Goal: Book appointment/travel/reservation

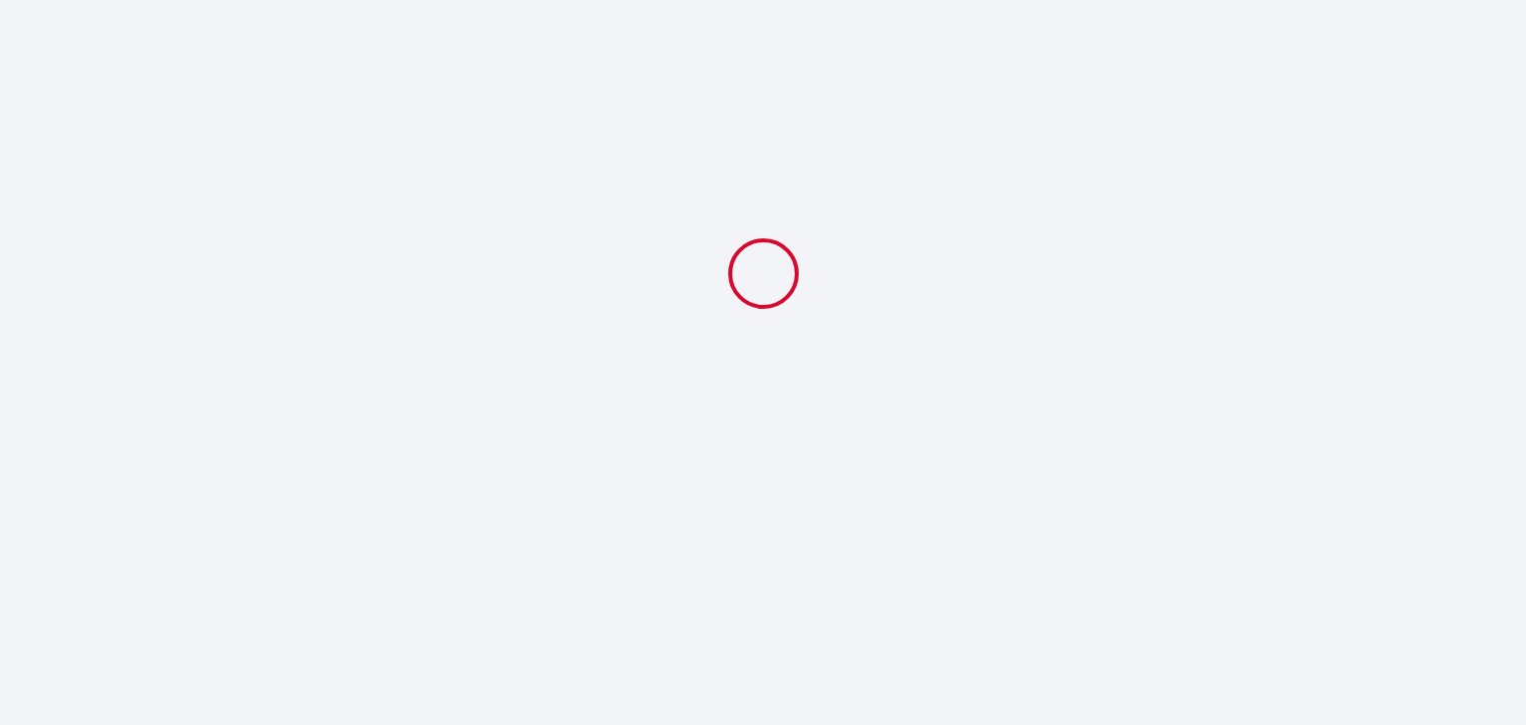
select select
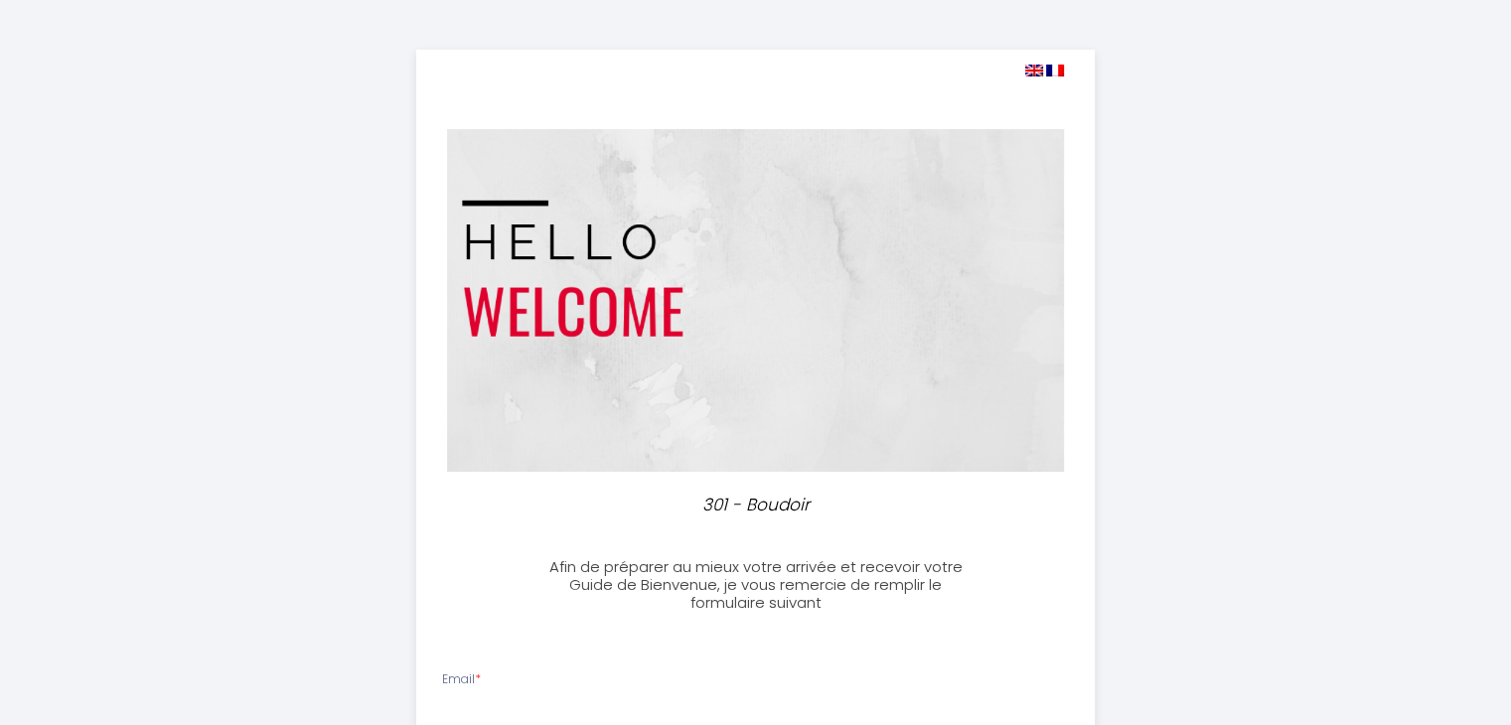
click at [1037, 67] on img at bounding box center [1034, 71] width 18 height 12
select select
click at [1032, 69] on img at bounding box center [1034, 71] width 18 height 12
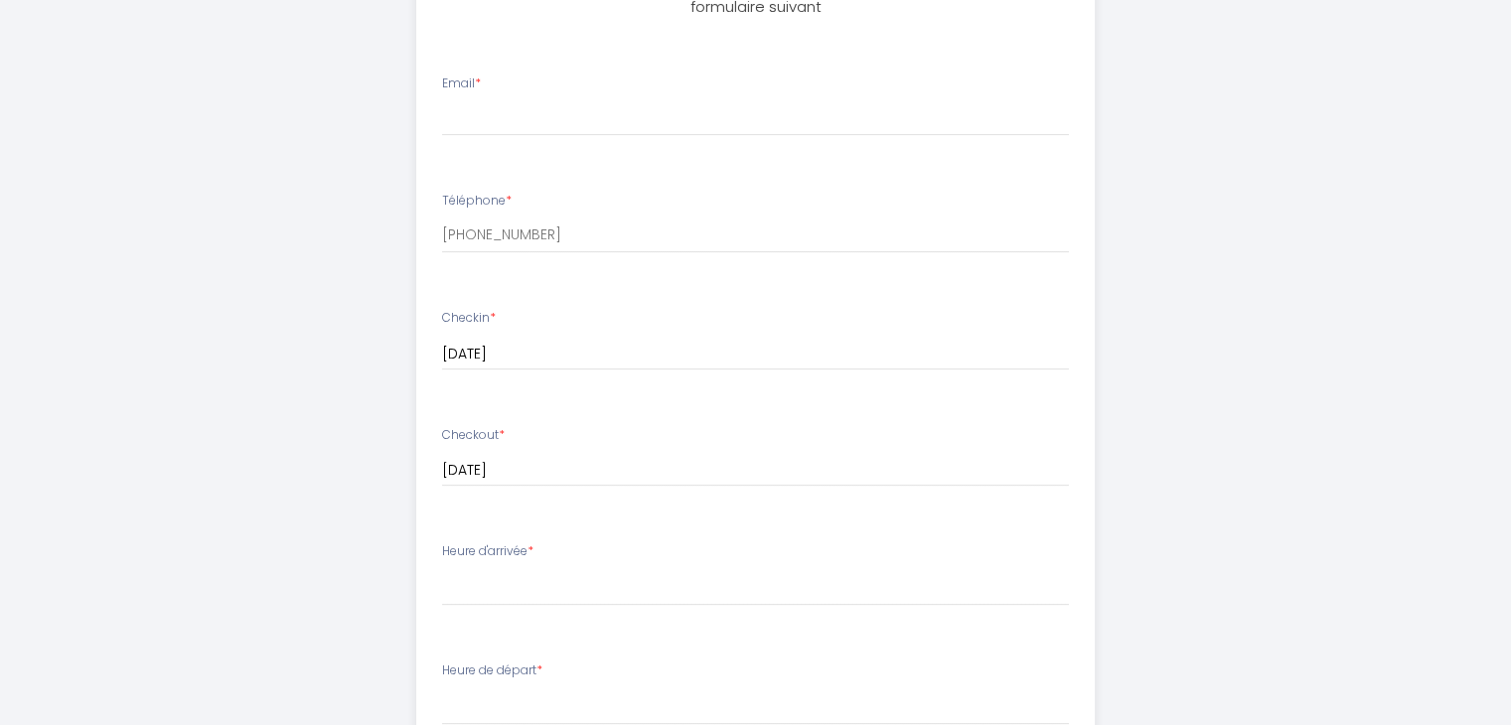
scroll to position [497, 0]
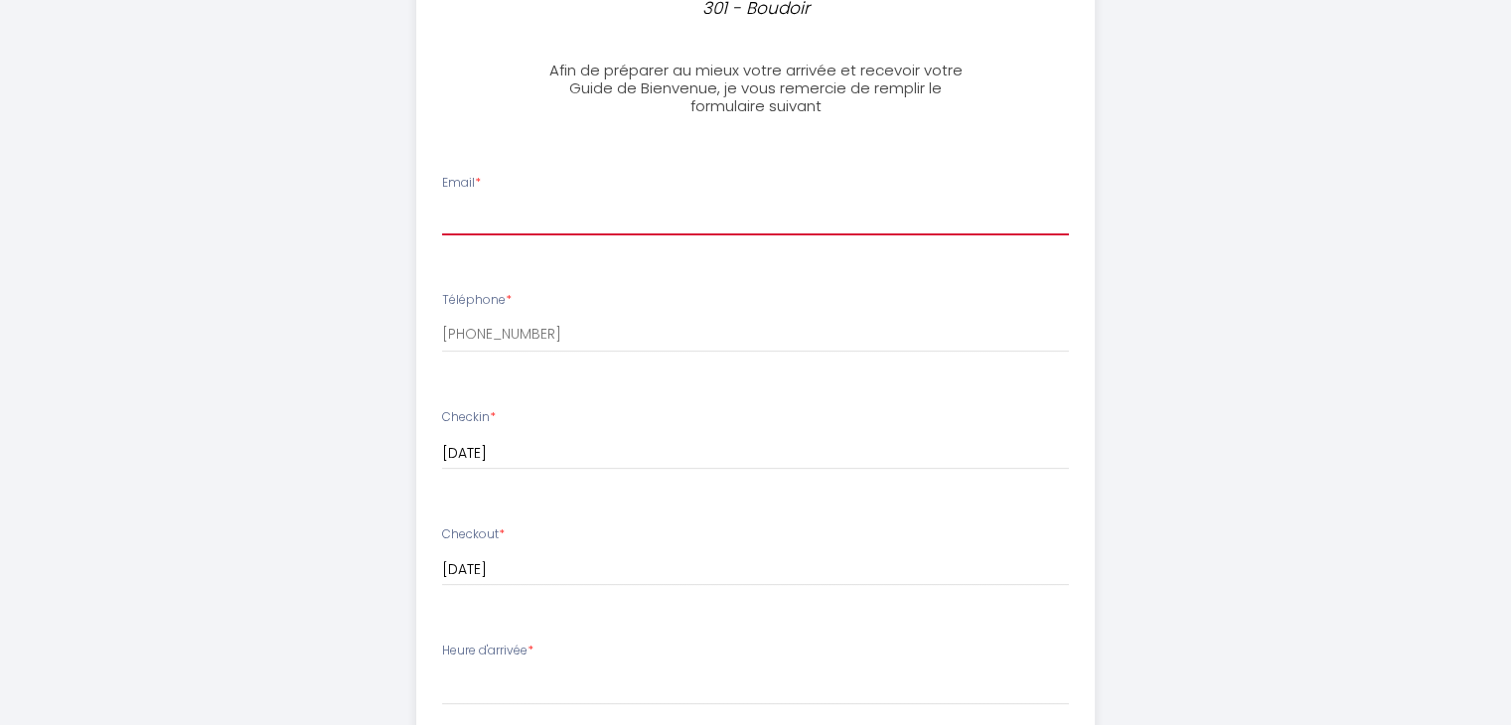
click at [715, 228] on input "Email *" at bounding box center [755, 218] width 627 height 36
type input "[EMAIL_ADDRESS][DOMAIN_NAME]"
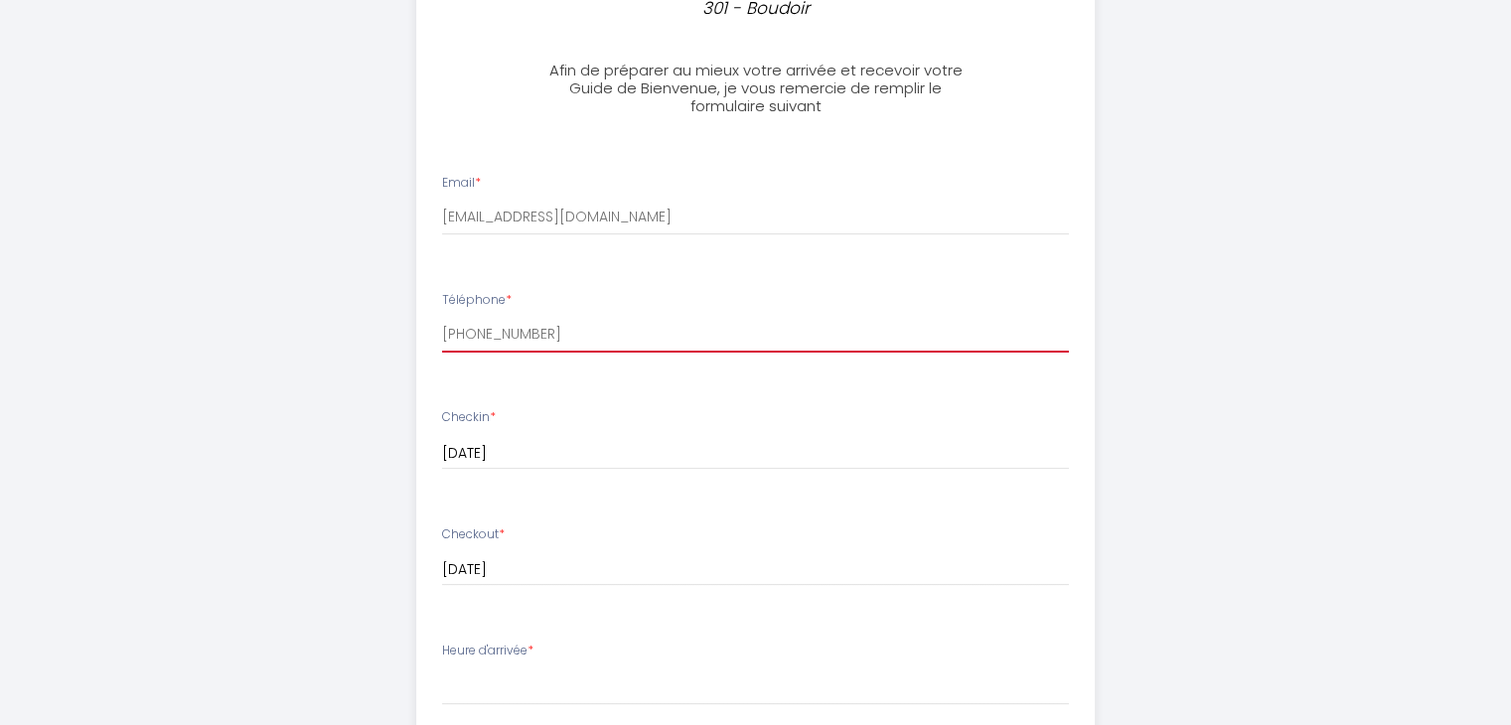
click at [603, 326] on input "[PHONE_NUMBER]" at bounding box center [755, 335] width 627 height 36
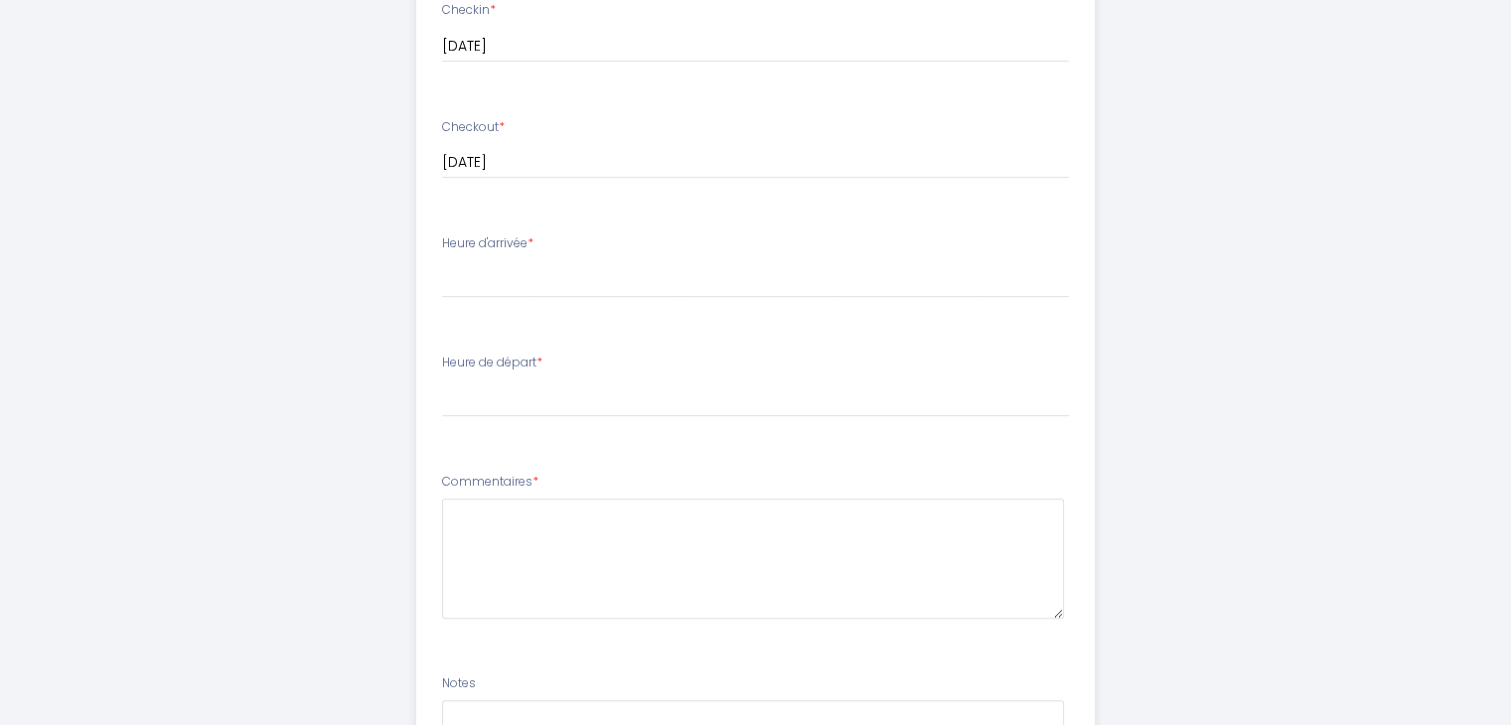
scroll to position [869, 0]
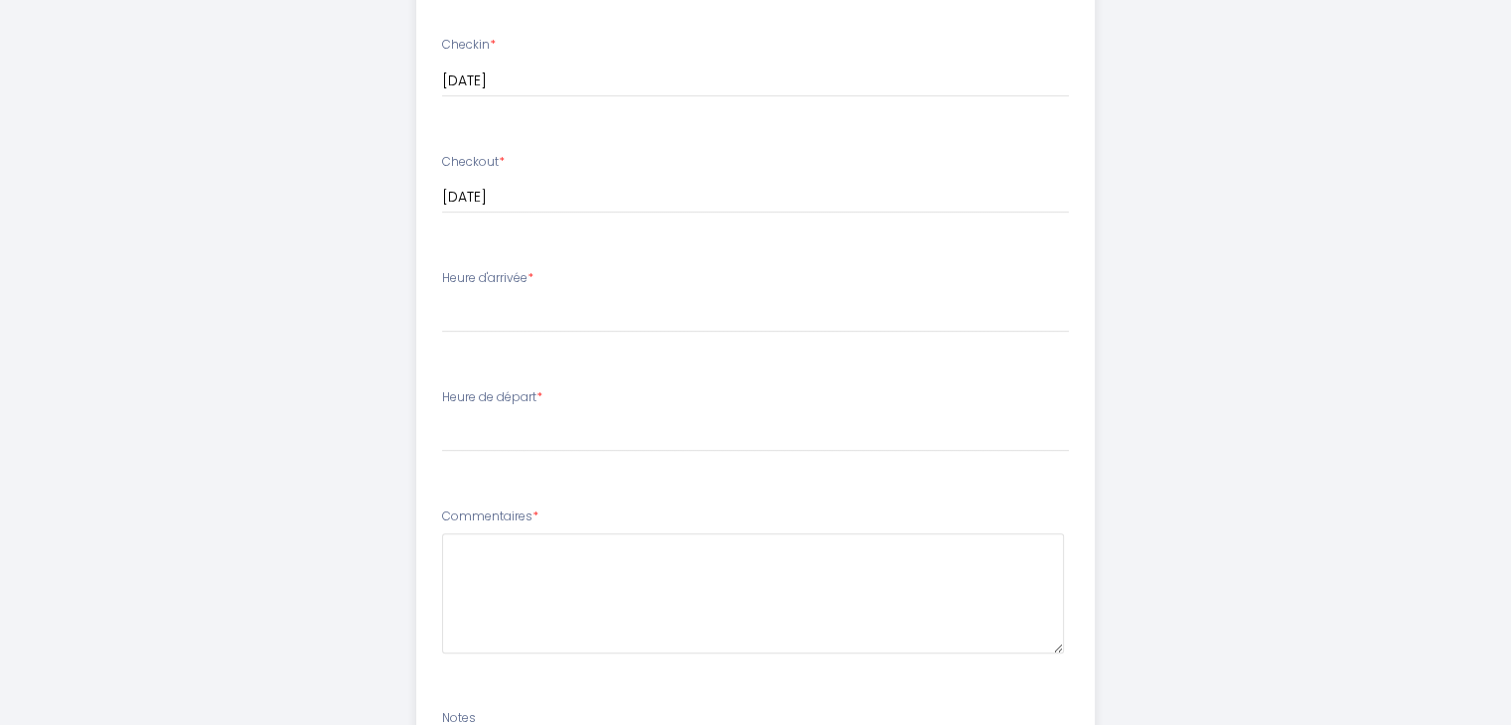
drag, startPoint x: 445, startPoint y: 278, endPoint x: 527, endPoint y: 282, distance: 81.6
click at [527, 282] on label "Heure d'arrivée *" at bounding box center [487, 278] width 91 height 19
copy label "Heure d'arrivée"
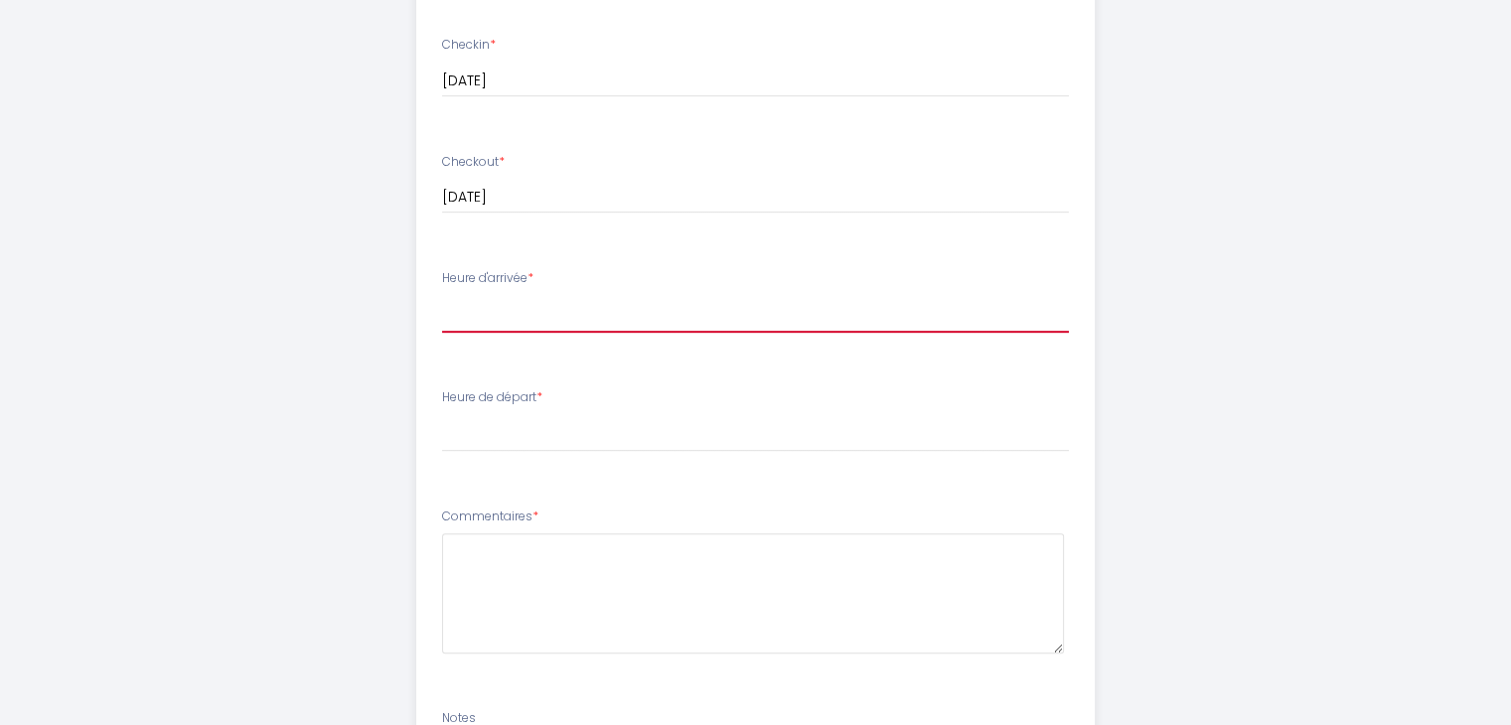
click at [523, 331] on select "17:00 17:30 18:00 18:30 19:00 19:30 20:00 20:30 21:00 21:30 22:00 22:30 23:00 2…" at bounding box center [755, 314] width 627 height 38
select select "21:00"
click at [442, 295] on select "17:00 17:30 18:00 18:30 19:00 19:30 20:00 20:30 21:00 21:30 22:00 22:30 23:00 2…" at bounding box center [755, 314] width 627 height 38
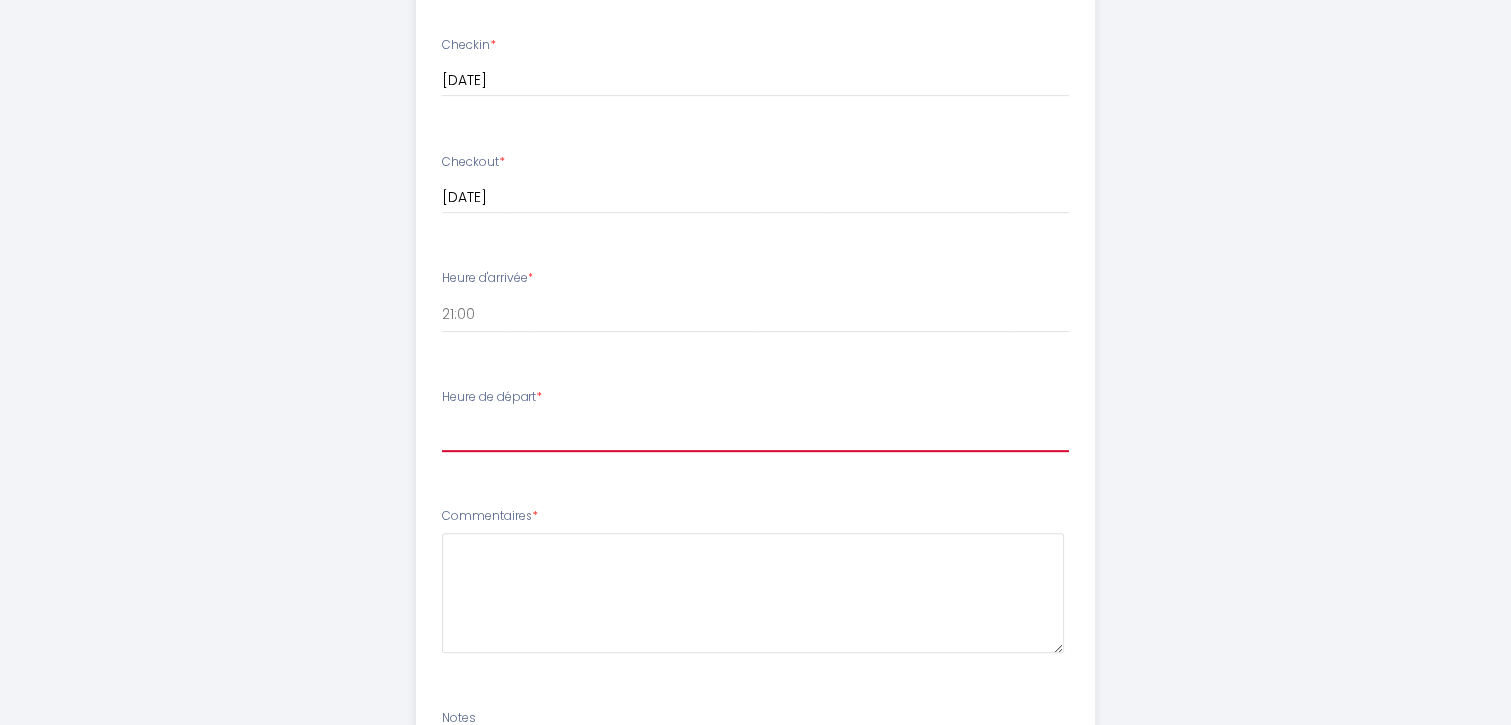
click at [476, 442] on select "00:00 00:30 01:00 01:30 02:00 02:30 03:00 03:30 04:00 04:30 05:00 05:30 06:00 0…" at bounding box center [755, 433] width 627 height 38
select select "10:30"
click at [442, 414] on select "00:00 00:30 01:00 01:30 02:00 02:30 03:00 03:30 04:00 04:30 05:00 05:30 06:00 0…" at bounding box center [755, 433] width 627 height 38
click at [504, 369] on ul "Email * [EMAIL_ADDRESS][DOMAIN_NAME] Téléphone * [PHONE_NUMBER] Checkin * [DATE…" at bounding box center [755, 338] width 702 height 1122
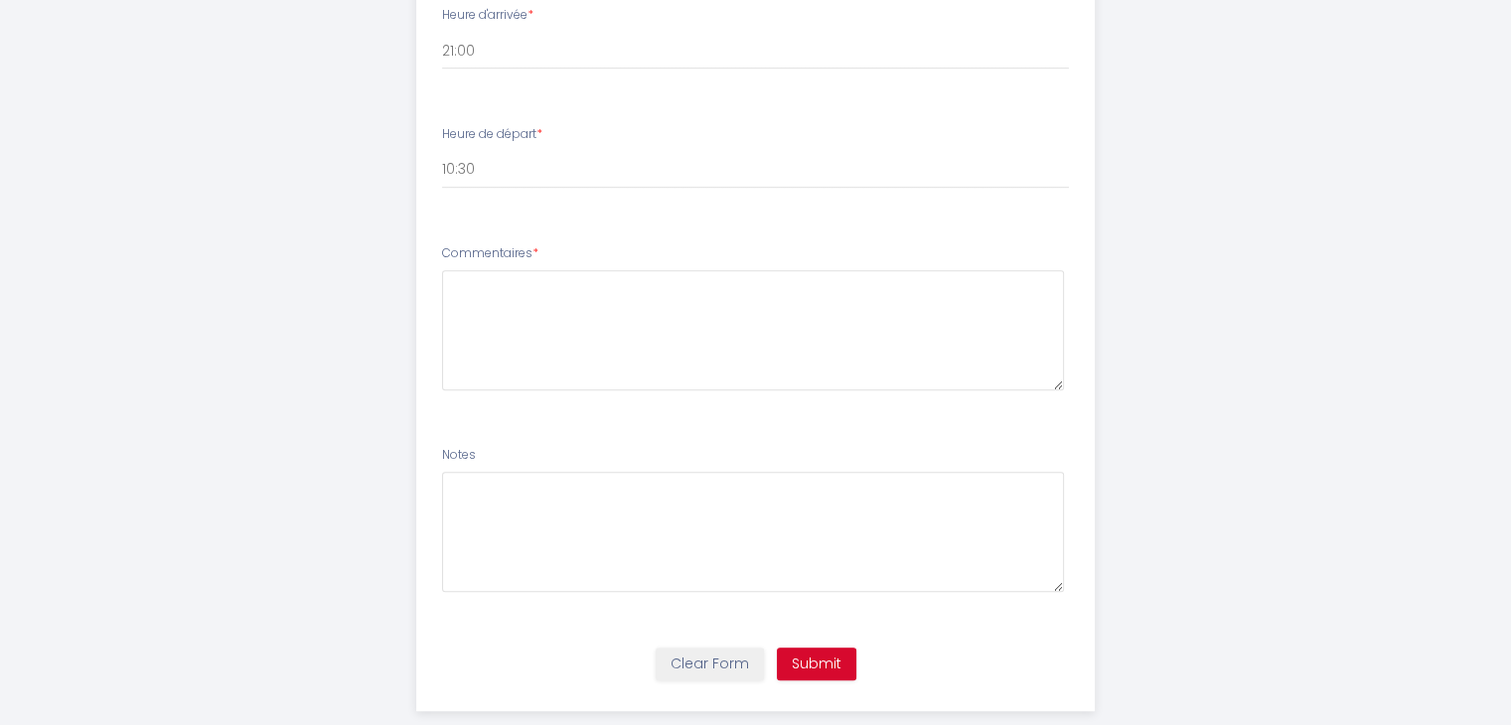
scroll to position [1168, 0]
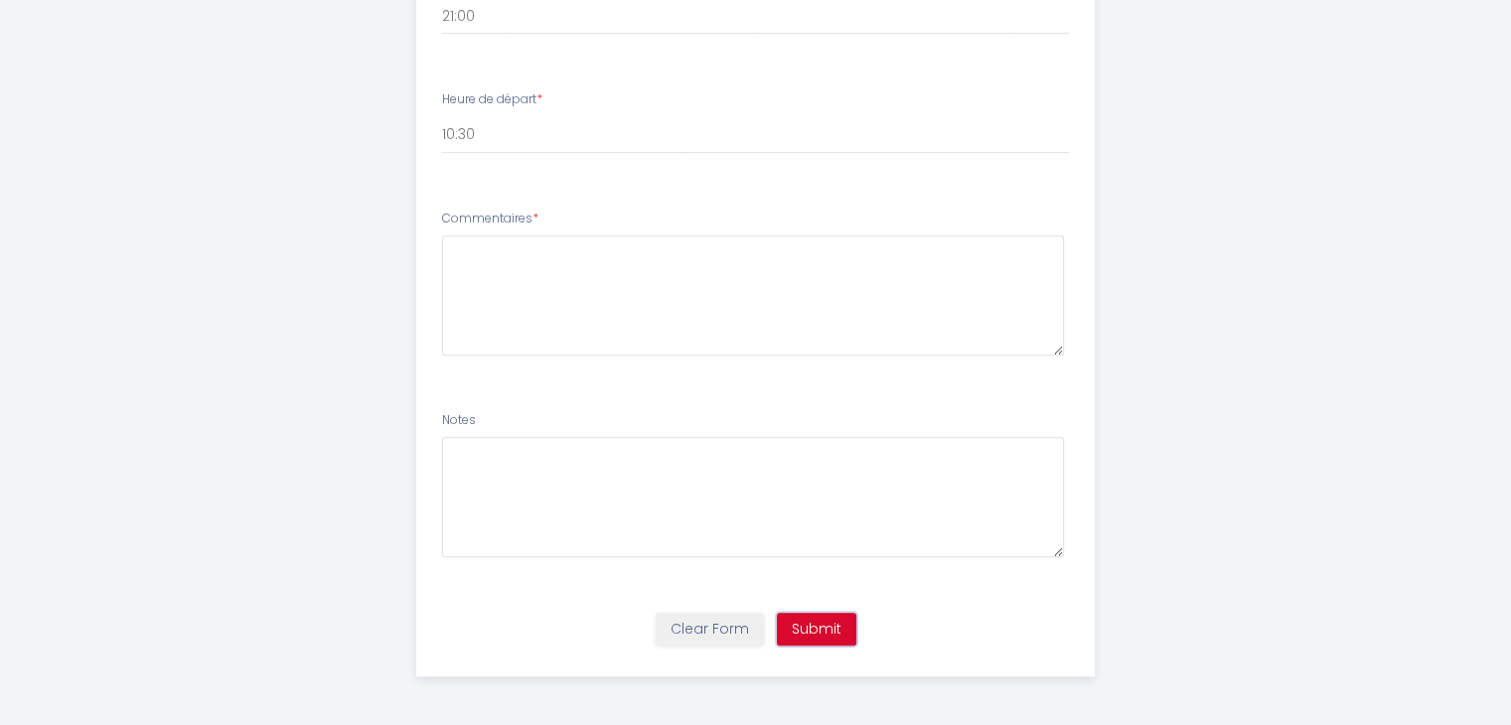
click at [813, 632] on button "Submit" at bounding box center [816, 630] width 79 height 34
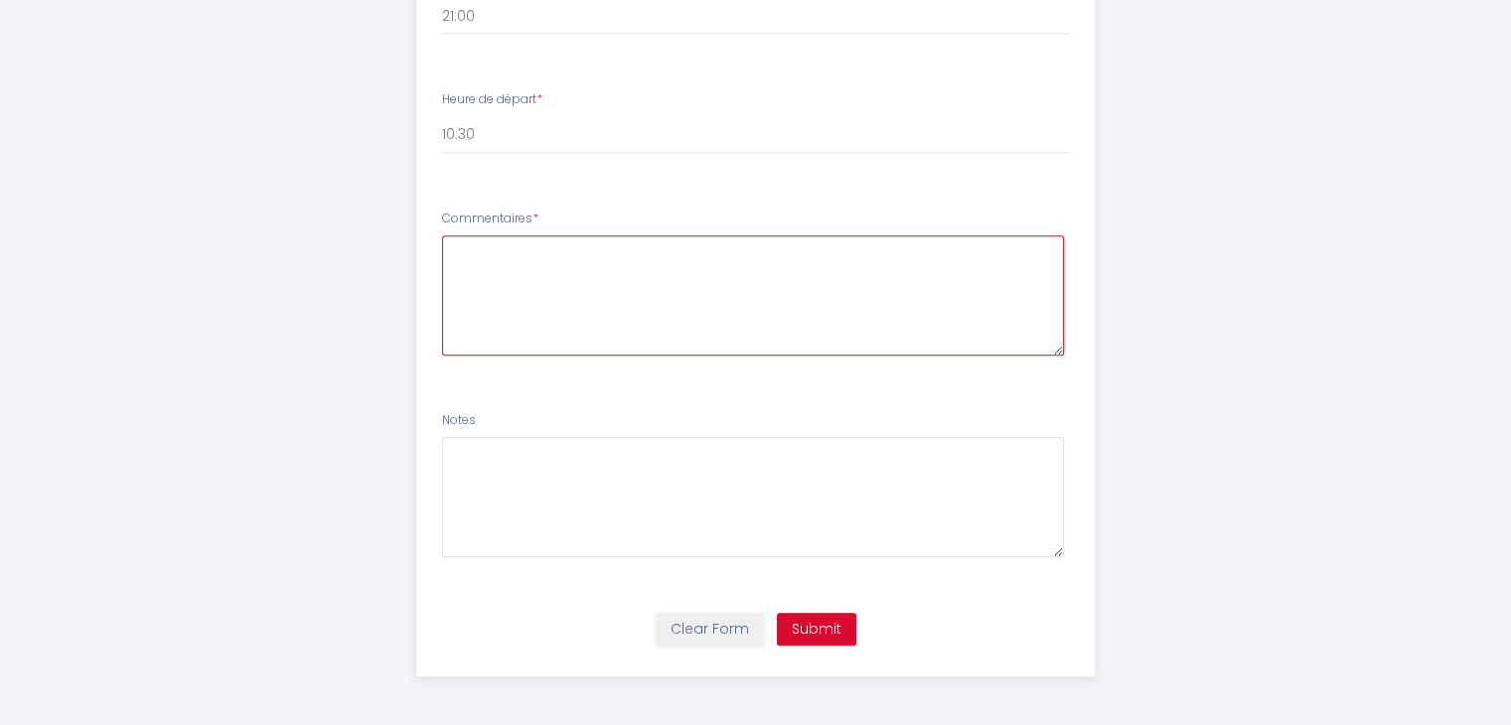
click at [545, 256] on textarea at bounding box center [753, 295] width 622 height 120
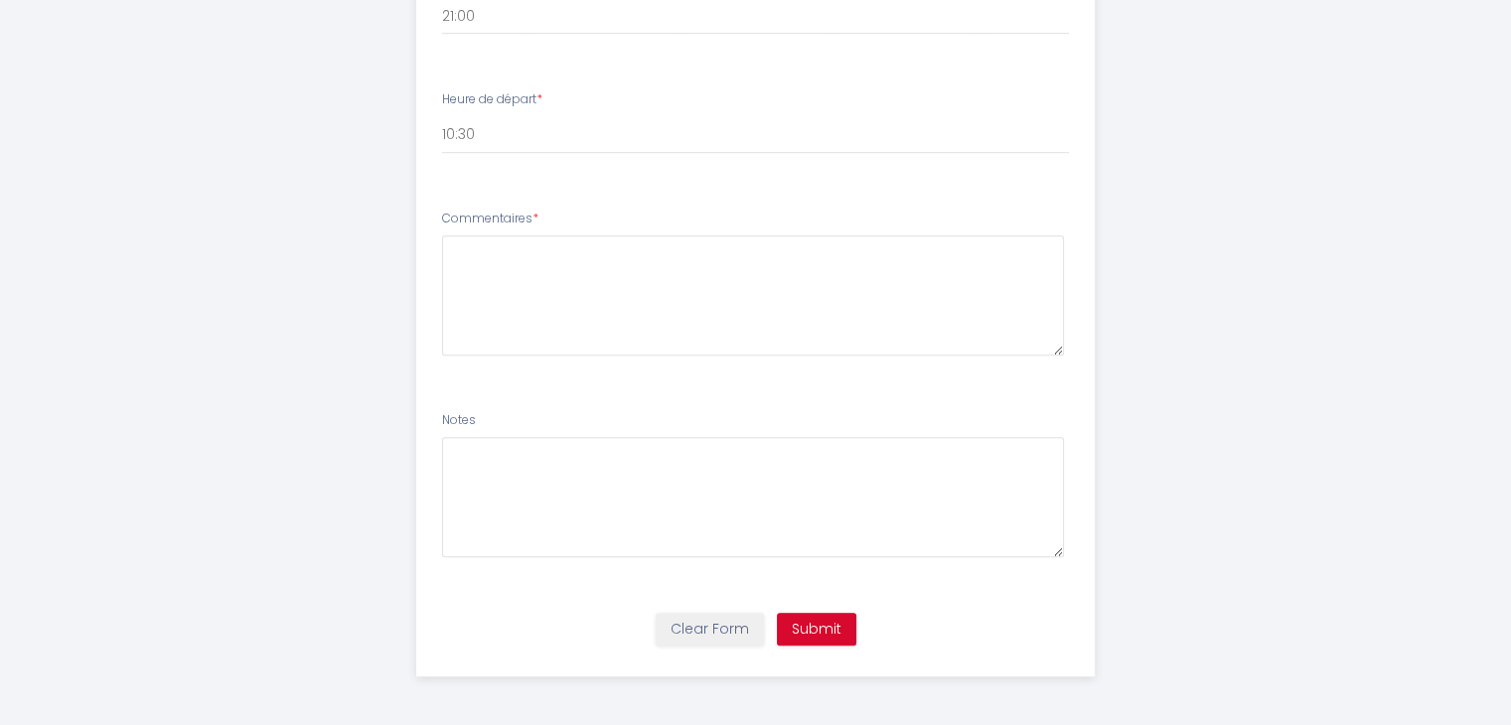
drag, startPoint x: 442, startPoint y: 213, endPoint x: 530, endPoint y: 226, distance: 88.4
click at [530, 226] on label "Commentaires *" at bounding box center [490, 219] width 96 height 19
copy label "Commentaires"
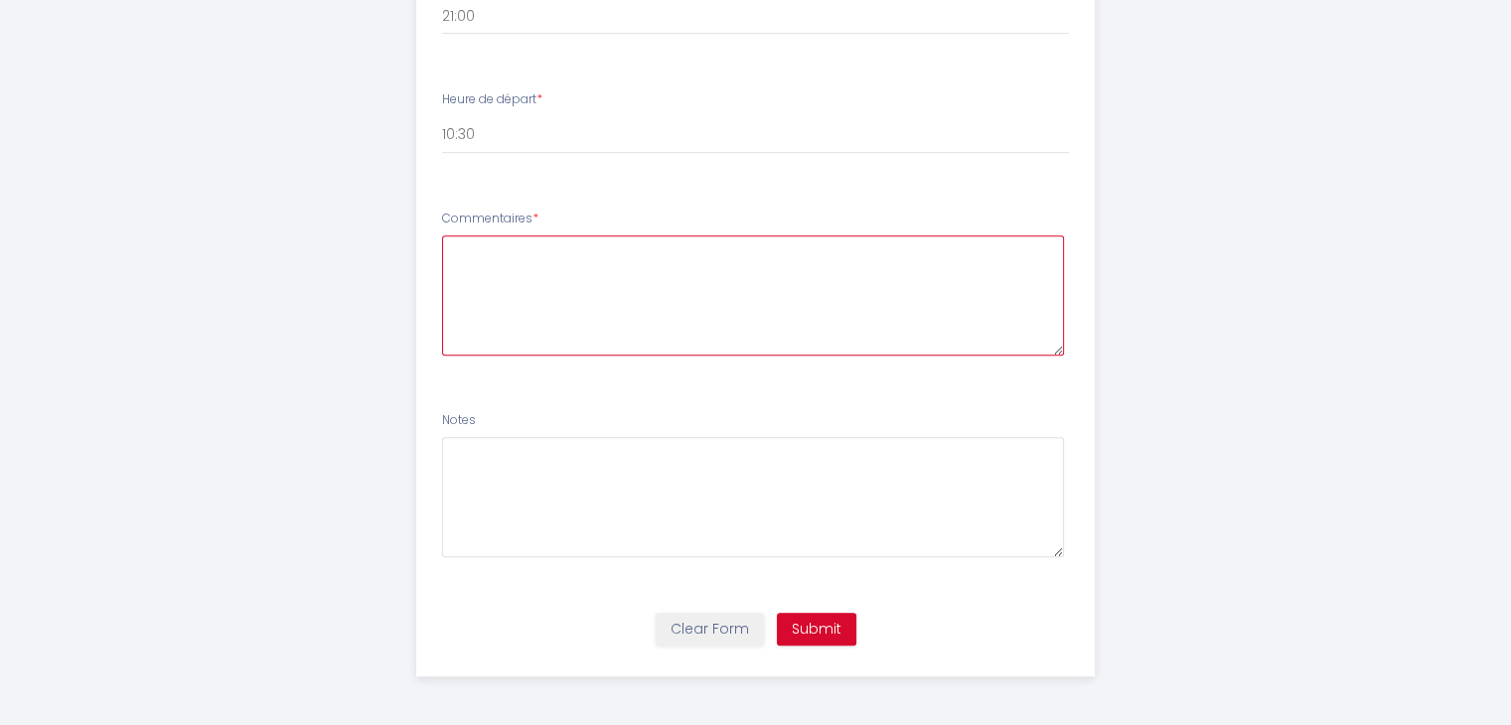
click at [525, 274] on textarea at bounding box center [753, 295] width 622 height 120
click at [719, 251] on textarea "Time of arrive to the airport is 20:20. So I think that after 21:00 i could be …" at bounding box center [753, 295] width 622 height 120
type textarea "Time of arrive to the airport is 20:20. If all good, I think that after 21:00 i…"
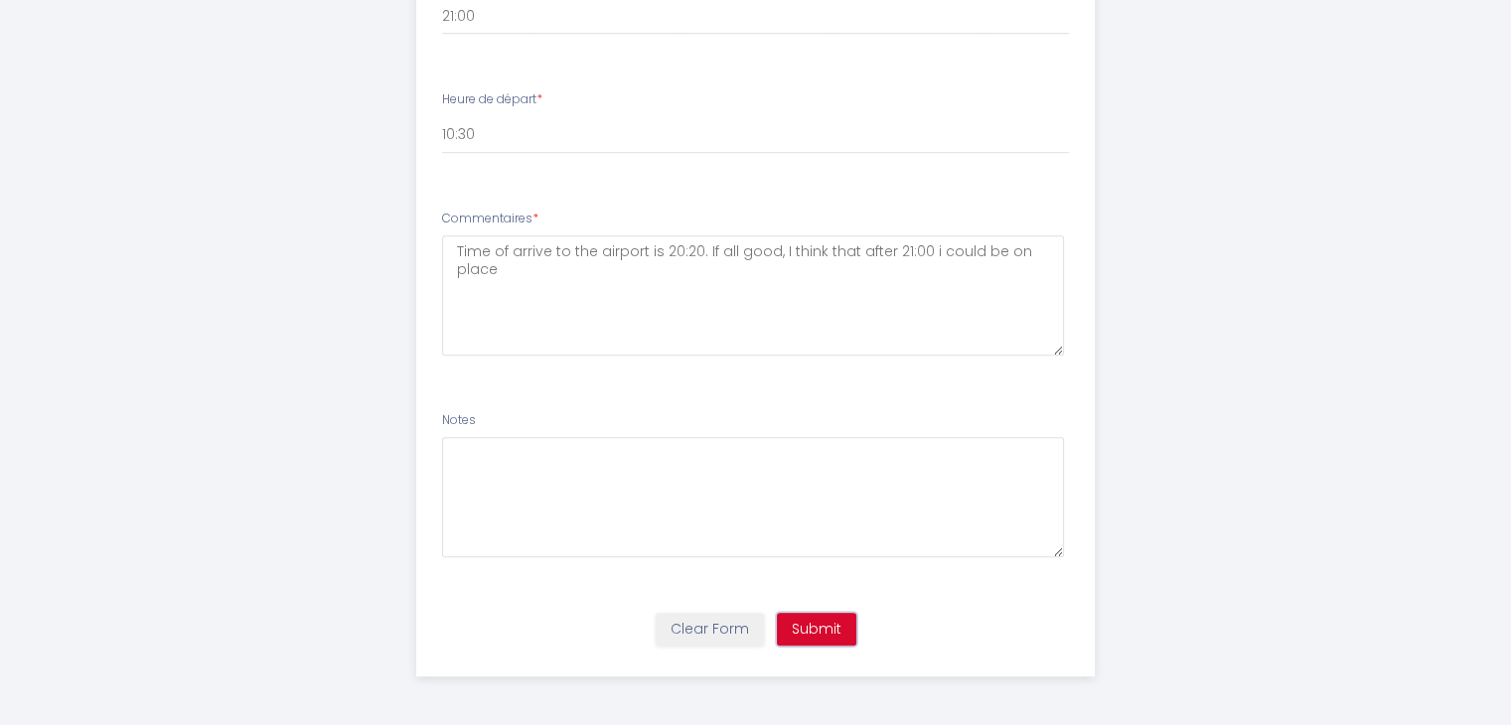
click at [790, 622] on button "Submit" at bounding box center [816, 630] width 79 height 34
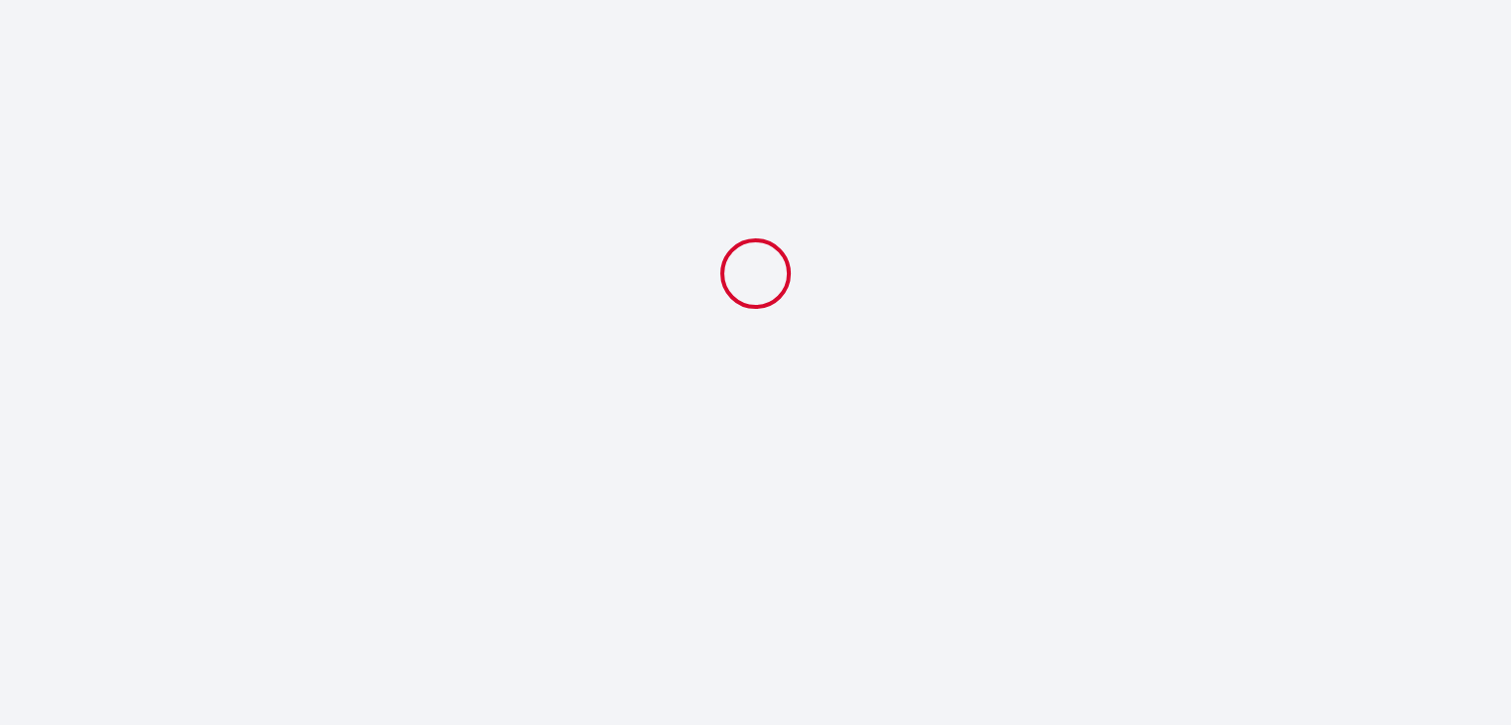
scroll to position [0, 0]
select select "21:00"
select select "10:30"
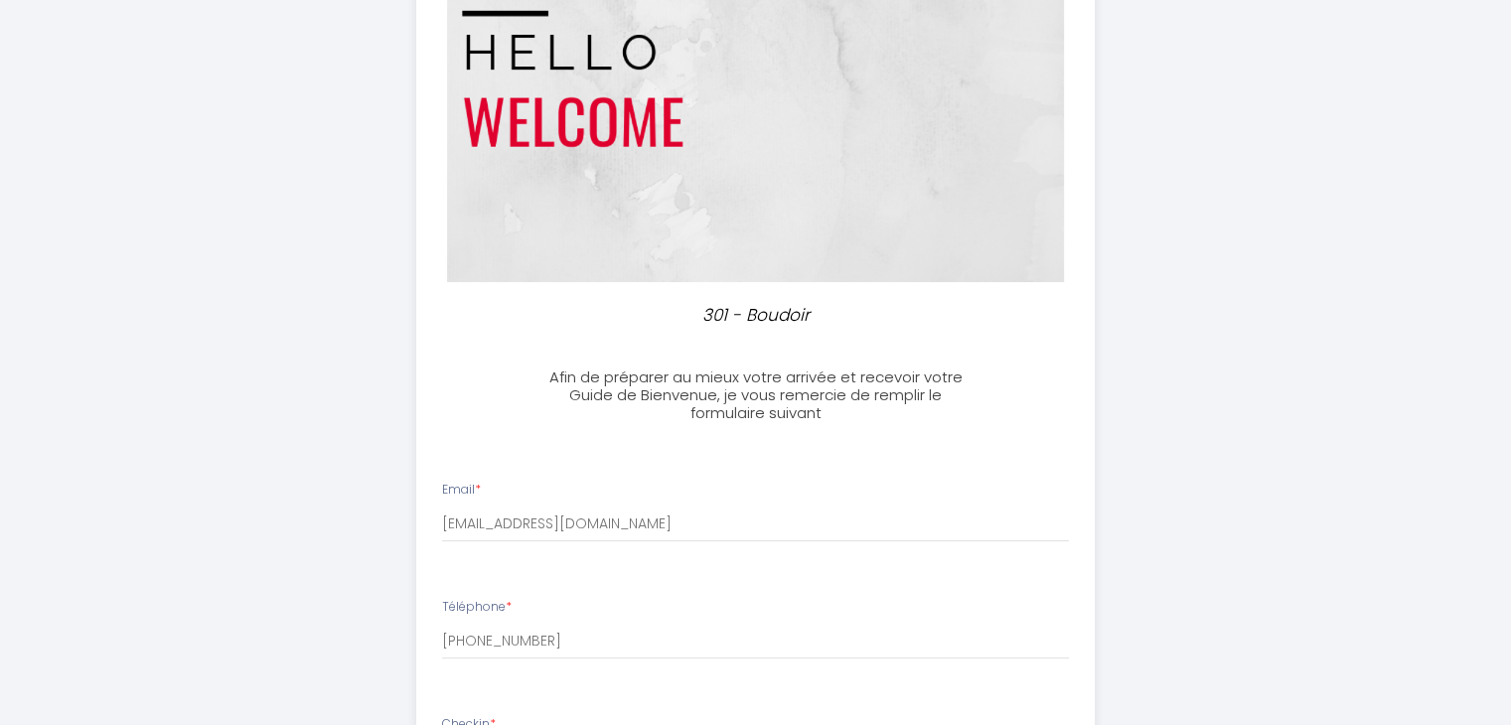
scroll to position [397, 0]
